Goal: Task Accomplishment & Management: Complete application form

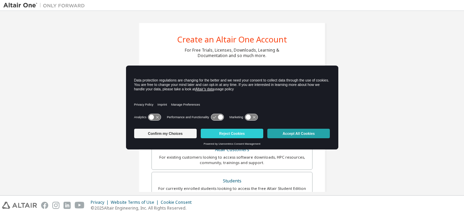
click at [282, 134] on button "Accept All Cookies" at bounding box center [298, 134] width 63 height 10
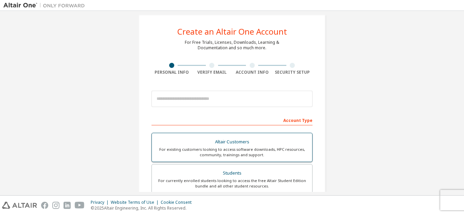
scroll to position [8, 0]
click at [220, 183] on div "For currently enrolled students looking to access the free Altair Student Editi…" at bounding box center [232, 183] width 152 height 11
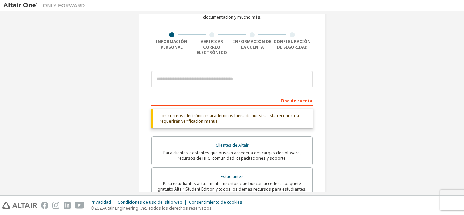
scroll to position [40, 0]
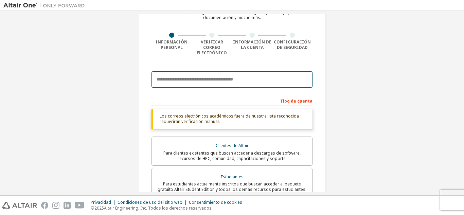
click at [225, 77] on input "email" at bounding box center [232, 79] width 161 height 16
type input "**********"
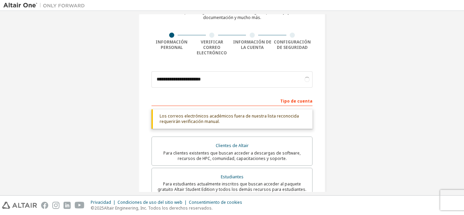
click at [349, 62] on div "**********" at bounding box center [231, 173] width 457 height 396
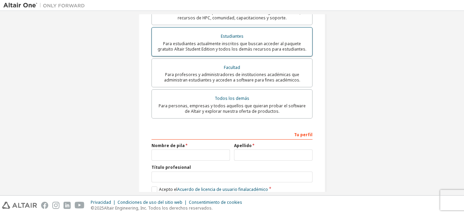
scroll to position [134, 0]
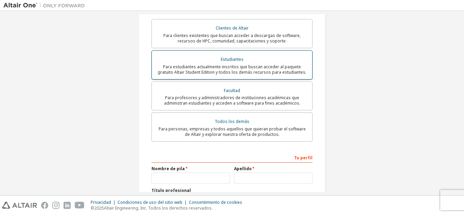
click at [246, 64] on font "Para estudiantes actualmente inscritos que buscan acceder al paquete gratuito A…" at bounding box center [232, 69] width 149 height 11
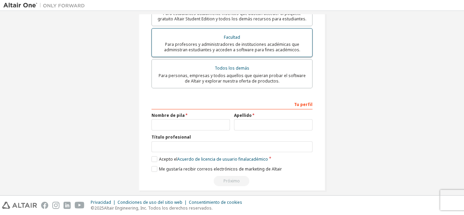
scroll to position [189, 0]
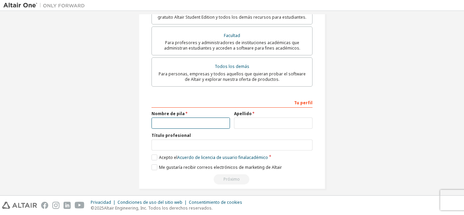
click at [191, 121] on input "text" at bounding box center [191, 123] width 78 height 11
type input "*******"
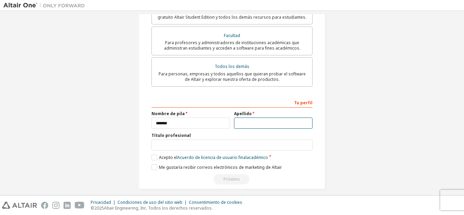
click at [246, 121] on input "text" at bounding box center [273, 123] width 78 height 11
type input "******"
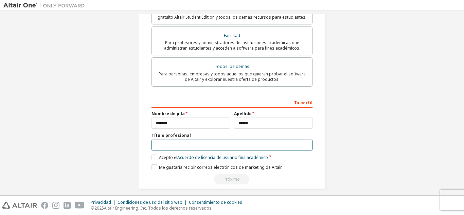
click at [259, 140] on input "text" at bounding box center [232, 145] width 161 height 11
type input "*"
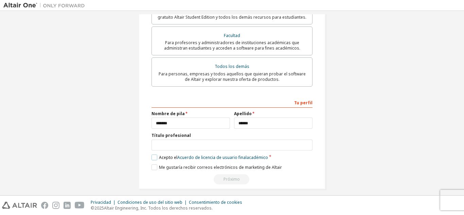
click at [153, 155] on label "Acepto el Acuerdo de licencia de usuario final académico" at bounding box center [210, 158] width 117 height 6
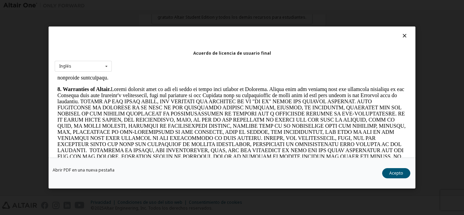
scroll to position [834, 0]
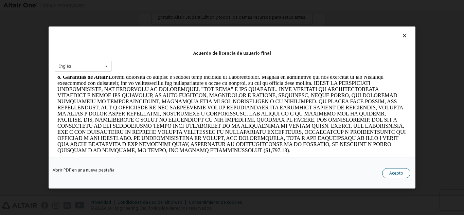
click at [394, 173] on font "Acepto" at bounding box center [396, 173] width 14 height 6
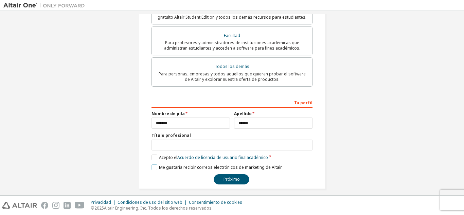
click at [157, 164] on label "Me gustaría recibir correos electrónicos de marketing de Altair" at bounding box center [217, 167] width 130 height 6
click at [154, 164] on label "Me gustaría recibir correos electrónicos de marketing de Altair" at bounding box center [217, 167] width 130 height 6
click at [229, 176] on font "Próximo" at bounding box center [232, 179] width 16 height 6
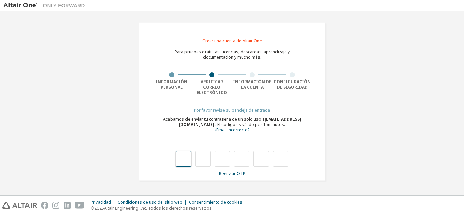
type input "*"
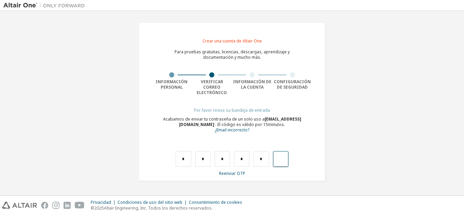
type input "*"
